Goal: Task Accomplishment & Management: Use online tool/utility

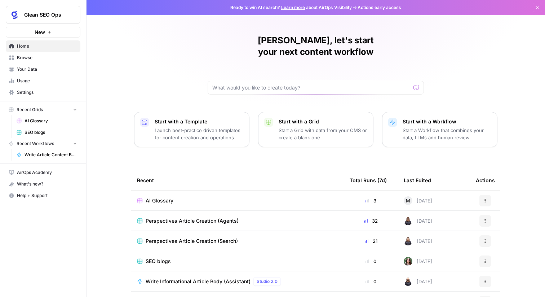
click at [227, 197] on div "AI Glossary" at bounding box center [237, 200] width 201 height 7
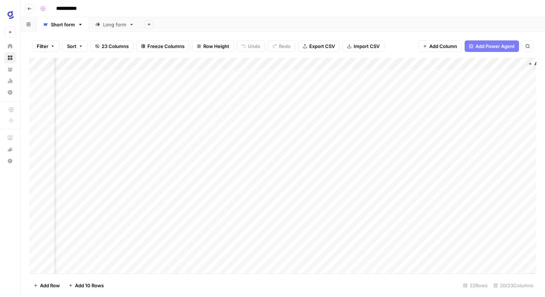
scroll to position [0, 739]
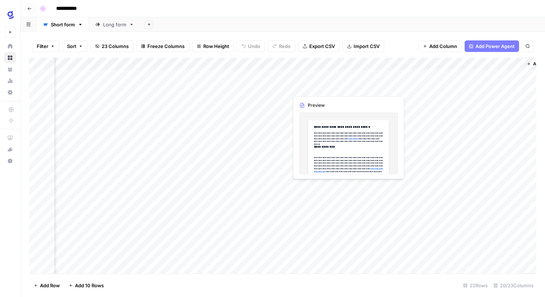
click at [324, 89] on div "Add Column" at bounding box center [283, 166] width 508 height 216
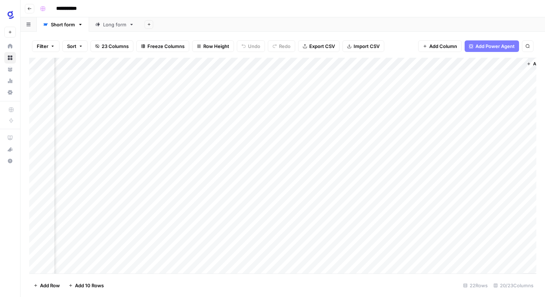
click at [348, 138] on div "Add Column" at bounding box center [283, 166] width 508 height 216
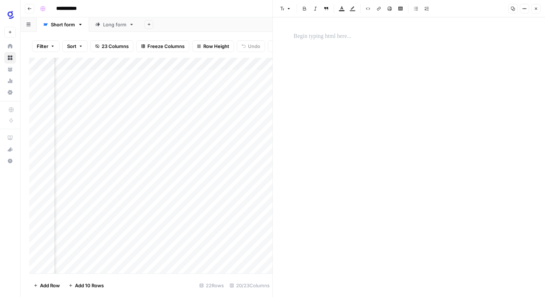
click at [535, 8] on icon "button" at bounding box center [536, 8] width 4 height 4
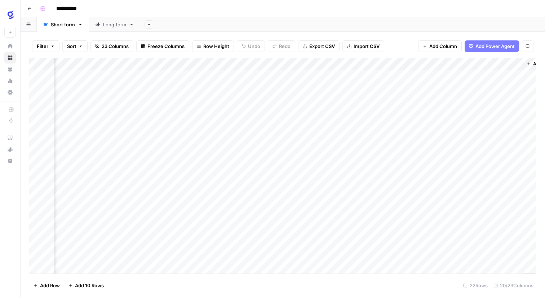
click at [309, 88] on div "Add Column" at bounding box center [283, 166] width 508 height 216
click at [332, 127] on div "Add Column" at bounding box center [283, 166] width 508 height 216
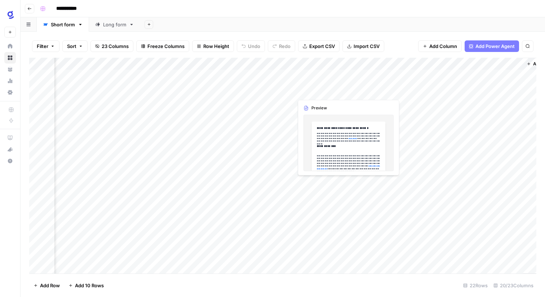
click at [322, 86] on div "Add Column" at bounding box center [283, 166] width 508 height 216
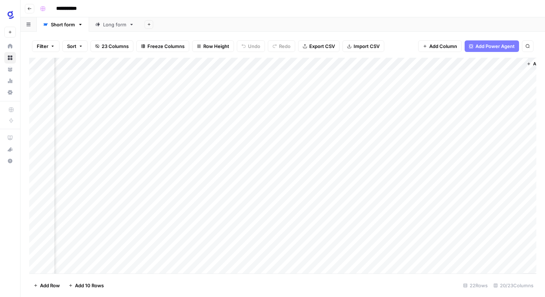
click at [319, 105] on div "Add Column" at bounding box center [283, 166] width 508 height 216
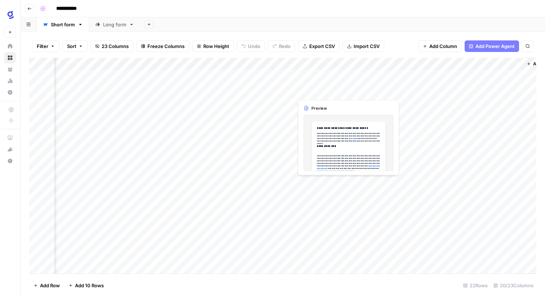
click at [318, 87] on div "Add Column" at bounding box center [283, 166] width 508 height 216
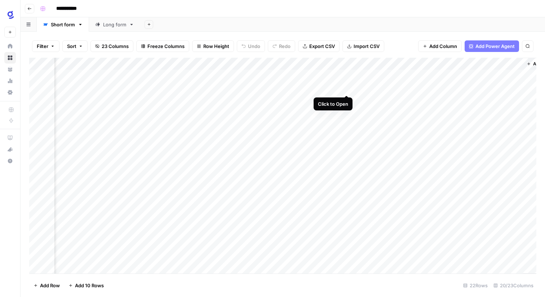
click at [346, 88] on div "Add Column" at bounding box center [283, 166] width 508 height 216
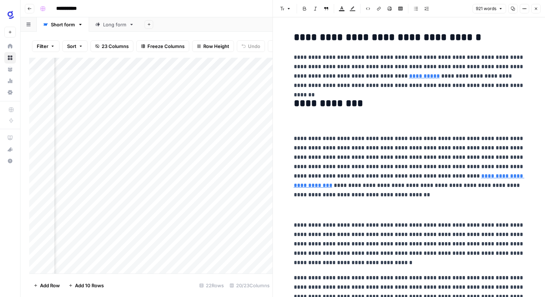
drag, startPoint x: 331, startPoint y: 123, endPoint x: 329, endPoint y: 110, distance: 13.9
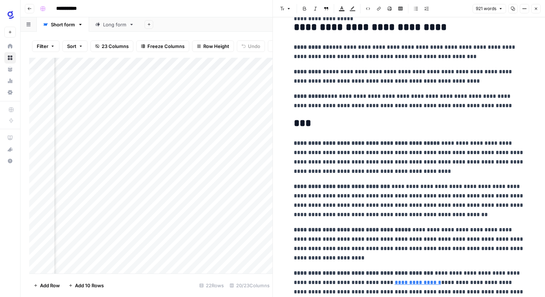
scroll to position [1016, 0]
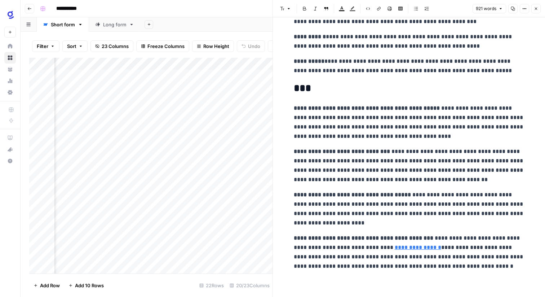
click at [533, 9] on button "Close" at bounding box center [536, 8] width 9 height 9
